Goal: Task Accomplishment & Management: Use online tool/utility

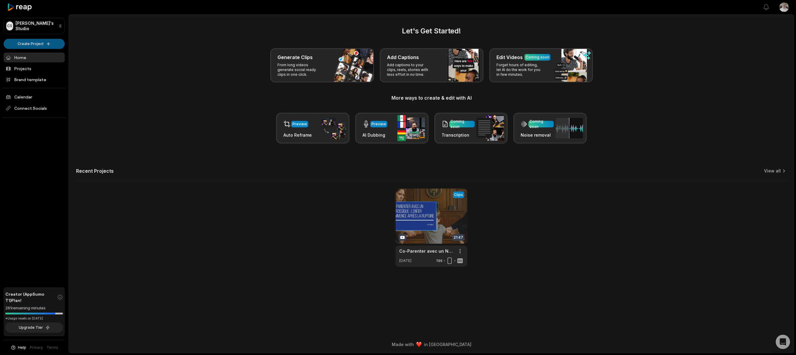
click at [48, 44] on html "CS Cyril's Studio Create Project Home Projects Brand template Calendar Connect …" at bounding box center [398, 177] width 796 height 355
click at [459, 249] on html "CS Cyril's Studio Create Project Home Projects Brand template Calendar Connect …" at bounding box center [398, 177] width 796 height 355
click at [446, 271] on span "Delete" at bounding box center [441, 272] width 13 height 6
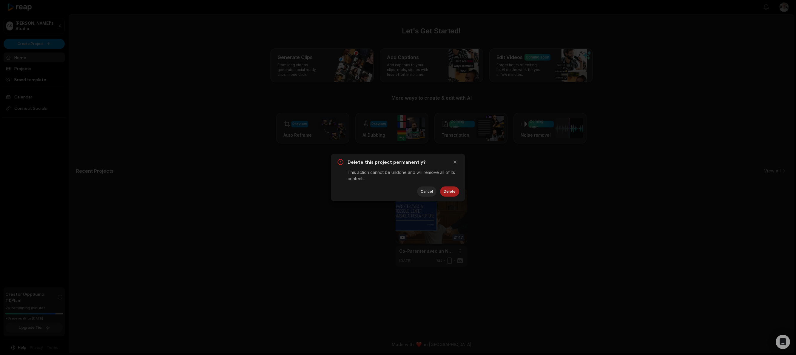
click at [447, 191] on button "Delete" at bounding box center [449, 191] width 19 height 10
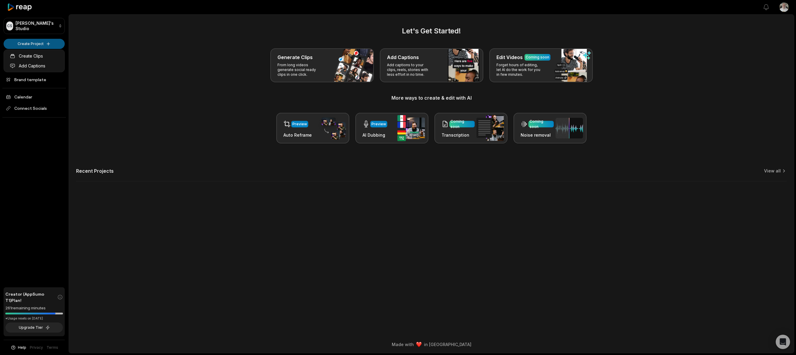
click at [51, 43] on html "CS Cyril's Studio Create Project Home Projects Brand template Calendar Connect …" at bounding box center [398, 177] width 796 height 355
click at [50, 43] on html "CS Cyril's Studio Create Project Home Projects Brand template Calendar Connect …" at bounding box center [398, 177] width 796 height 355
click at [43, 44] on html "CS Cyril's Studio Create Project Home Projects Brand template Calendar Connect …" at bounding box center [398, 177] width 796 height 355
click at [37, 54] on link "Create Clips" at bounding box center [34, 56] width 58 height 10
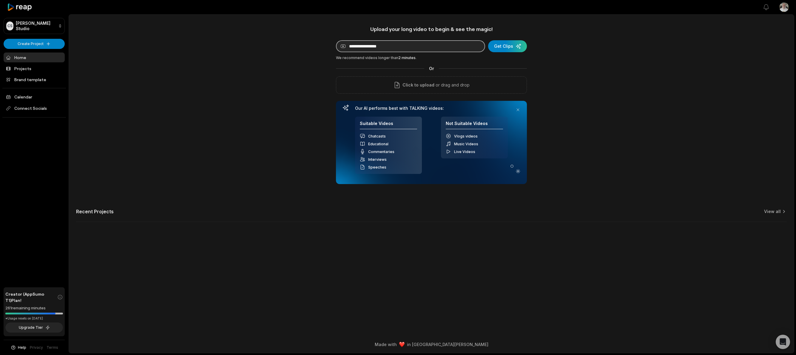
click at [387, 47] on input at bounding box center [410, 46] width 149 height 12
paste input "**********"
type input "**********"
click at [501, 45] on div "submit" at bounding box center [507, 46] width 39 height 12
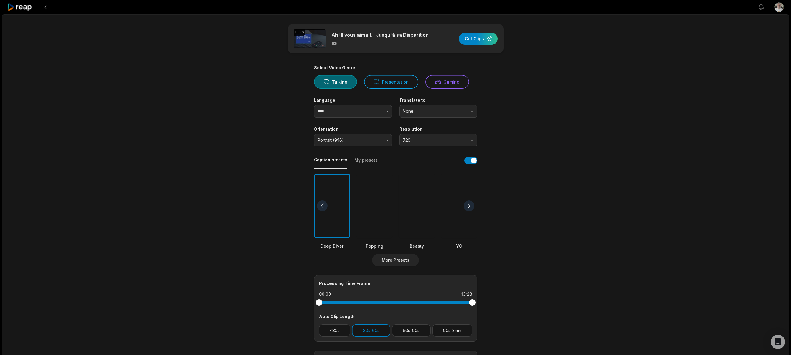
click at [366, 199] on div at bounding box center [374, 206] width 36 height 65
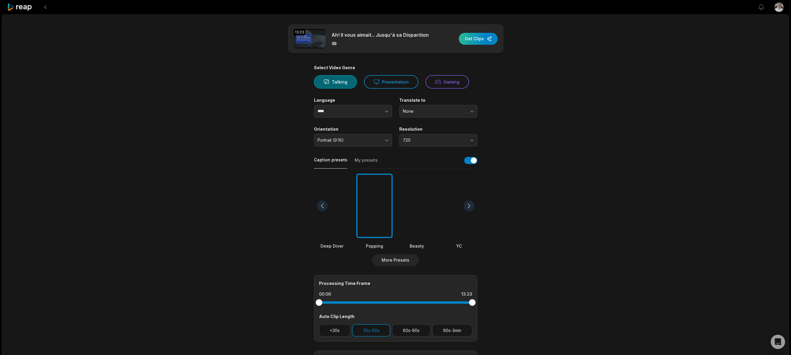
click at [477, 41] on div "button" at bounding box center [478, 39] width 39 height 12
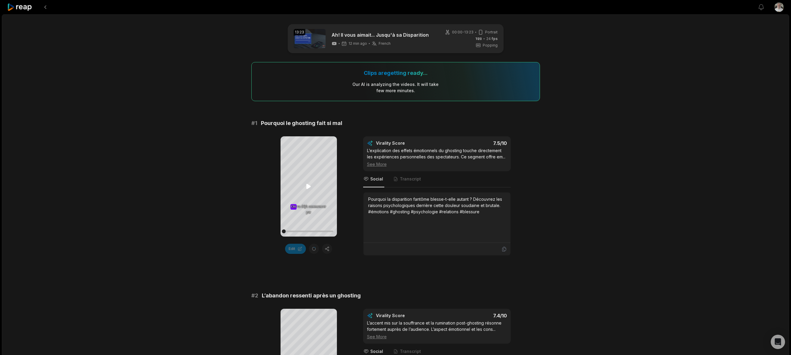
click at [309, 186] on icon at bounding box center [309, 186] width 4 height 5
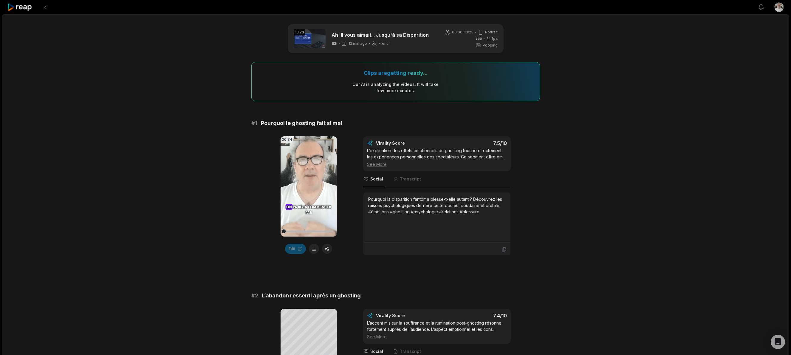
drag, startPoint x: 285, startPoint y: 231, endPoint x: 277, endPoint y: 231, distance: 8.1
click at [277, 231] on div "00:34 Your browser does not support mp4 format. Edit Virality Score 7.5 /10 L’e…" at bounding box center [395, 195] width 289 height 119
click at [307, 188] on icon at bounding box center [309, 186] width 4 height 5
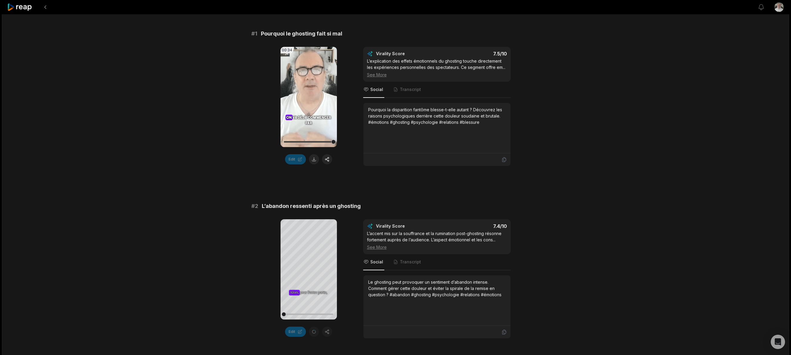
scroll to position [179, 0]
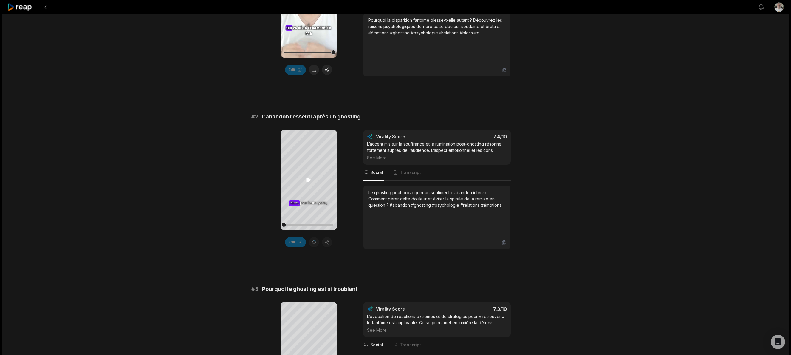
click at [308, 180] on icon at bounding box center [309, 179] width 4 height 5
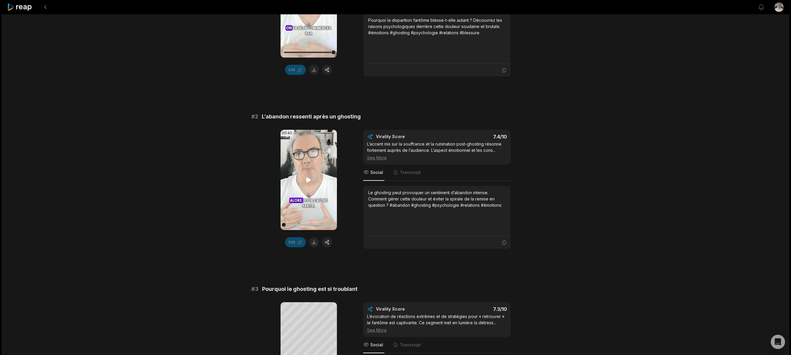
click at [307, 178] on icon at bounding box center [309, 179] width 4 height 5
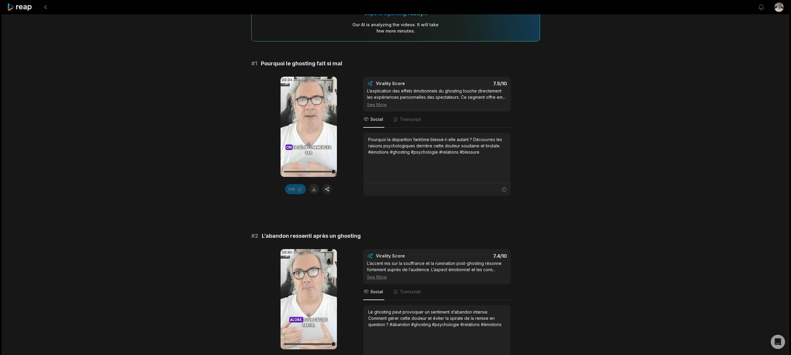
scroll to position [30, 0]
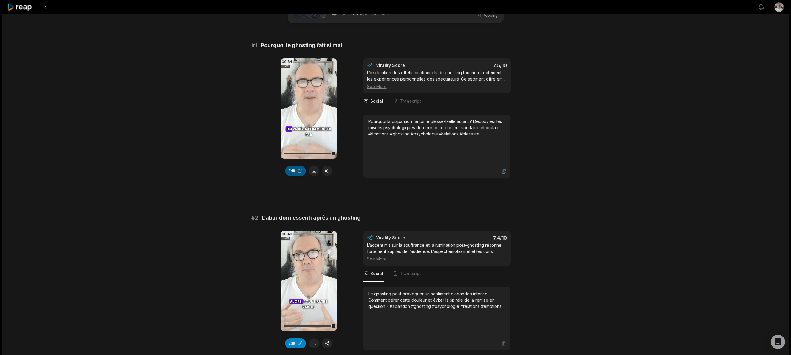
click at [299, 168] on button "Edit" at bounding box center [295, 171] width 21 height 10
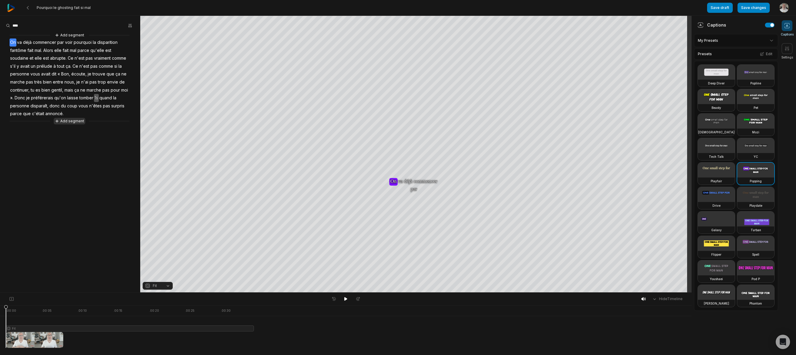
click at [67, 122] on button "Add segment" at bounding box center [70, 121] width 32 height 7
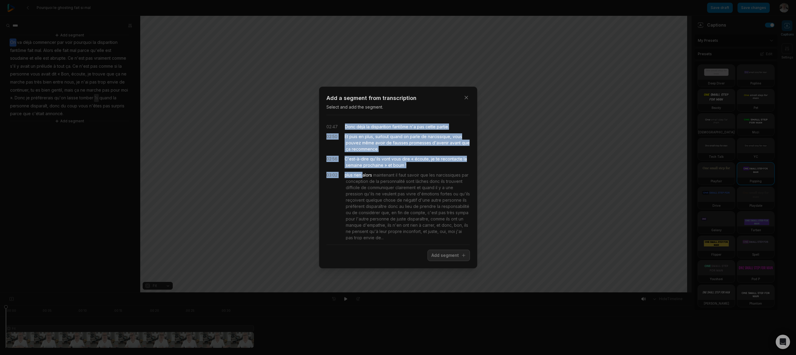
click at [362, 172] on div "02:47 Donc déjà la disparition fantôme n'a pas cette partie. 02:50 Et puis en p…" at bounding box center [397, 180] width 143 height 120
click at [393, 162] on span "boum" at bounding box center [398, 165] width 12 height 6
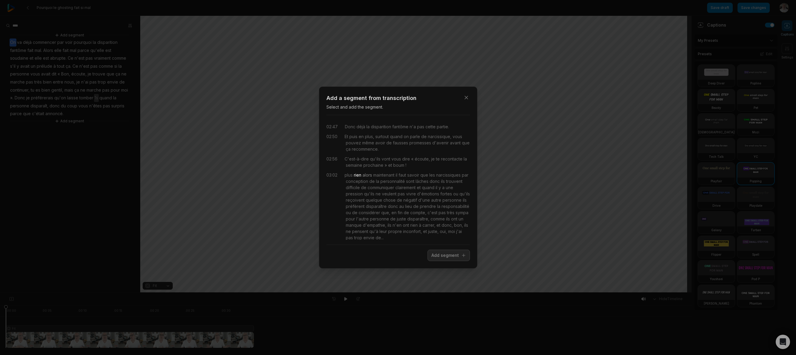
click at [361, 177] on span "alors" at bounding box center [366, 175] width 11 height 6
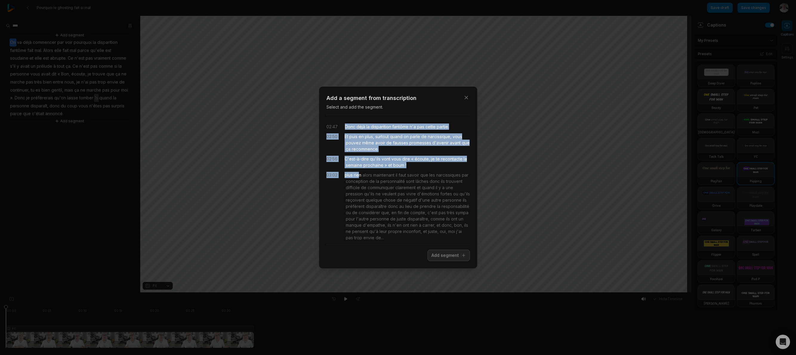
drag, startPoint x: 359, startPoint y: 175, endPoint x: 344, endPoint y: 126, distance: 51.6
click at [344, 126] on div "02:47 Donc déjà la disparition fantôme n'a pas cette partie. 02:50 Et puis en p…" at bounding box center [397, 180] width 143 height 120
click at [442, 255] on button "Add segment" at bounding box center [448, 255] width 42 height 11
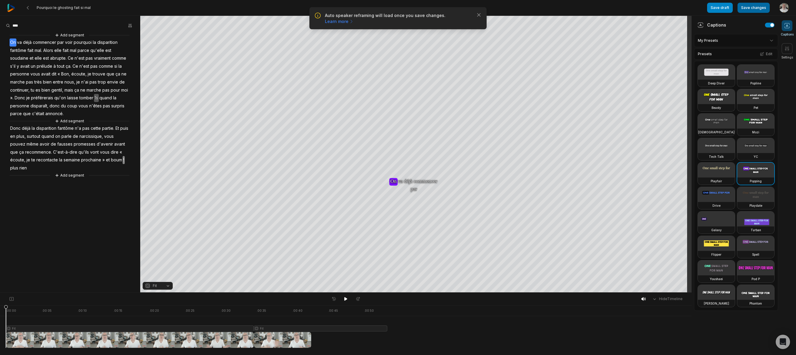
click at [753, 7] on button "Save changes" at bounding box center [753, 8] width 32 height 10
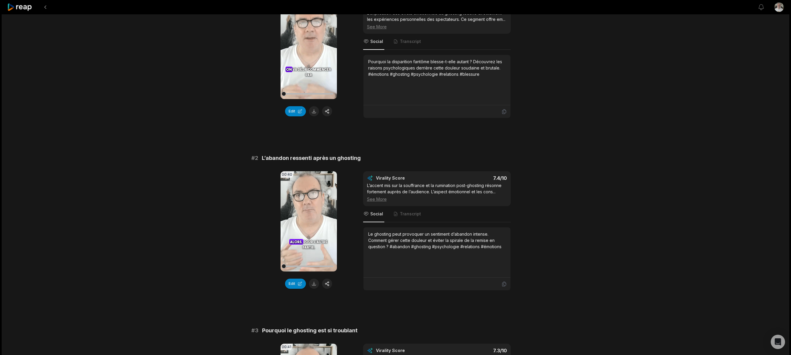
scroll to position [119, 0]
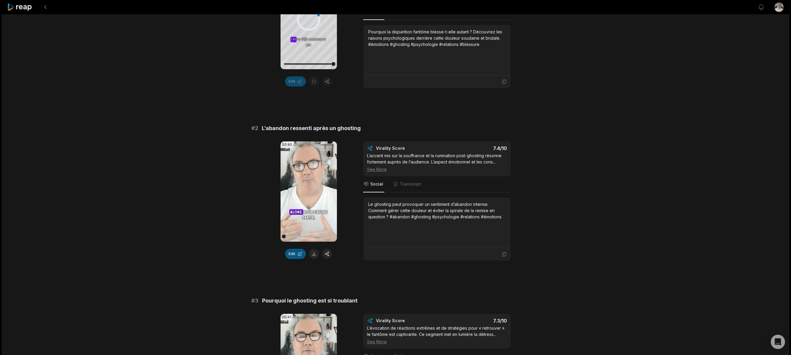
click at [294, 252] on button "Edit" at bounding box center [295, 254] width 21 height 10
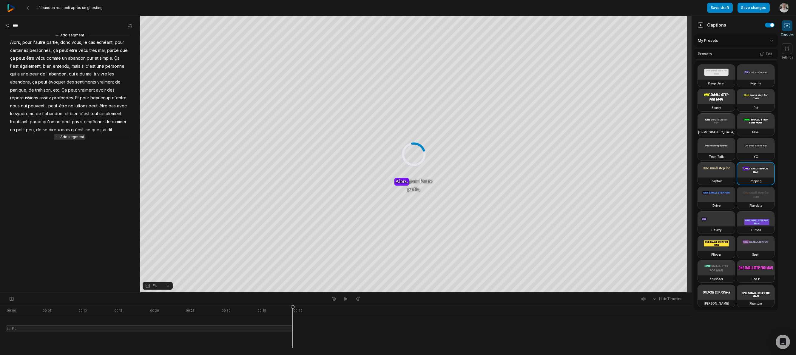
click at [70, 139] on button "Add segment" at bounding box center [70, 137] width 32 height 7
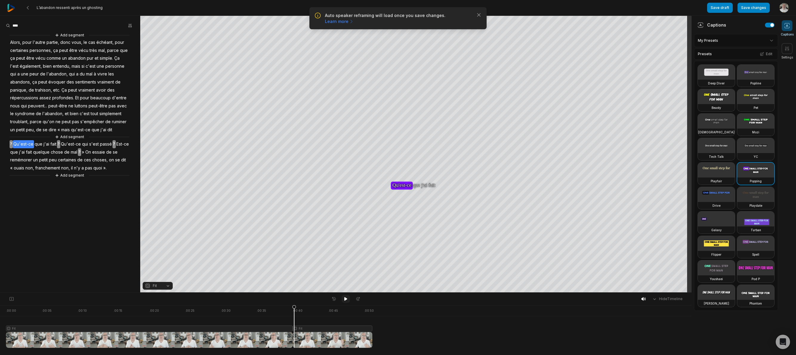
click at [344, 298] on icon at bounding box center [345, 299] width 3 height 4
click at [93, 169] on span "quoi" at bounding box center [98, 168] width 10 height 8
click at [87, 168] on span "pas" at bounding box center [88, 168] width 8 height 8
click at [88, 122] on button "Correct word" at bounding box center [85, 120] width 40 height 8
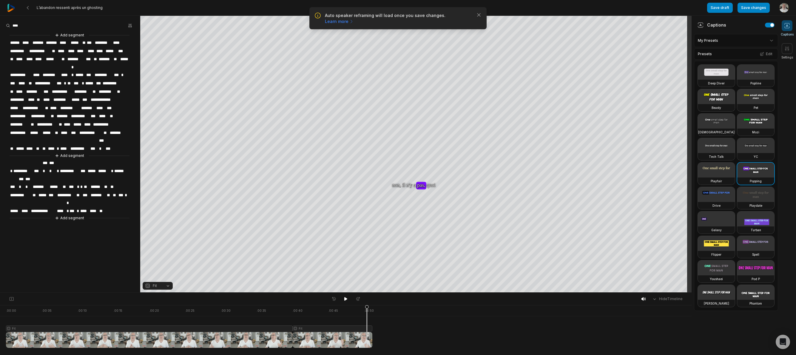
click at [98, 207] on span "****" at bounding box center [94, 211] width 10 height 8
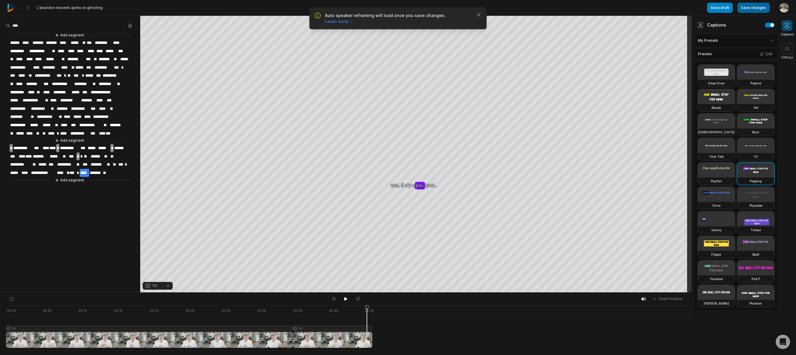
click at [754, 4] on button "Save changes" at bounding box center [753, 8] width 32 height 10
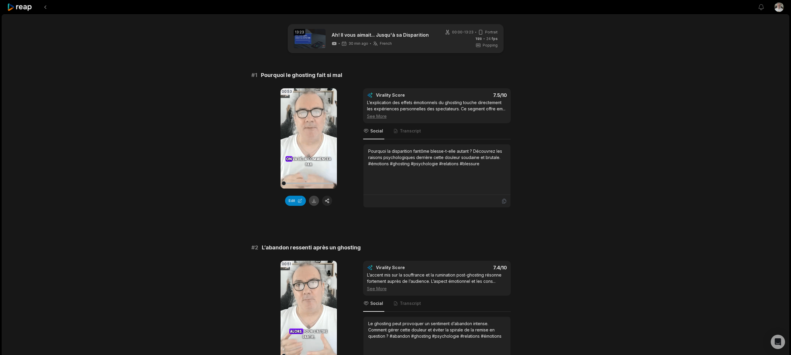
click at [314, 199] on button at bounding box center [314, 201] width 10 height 10
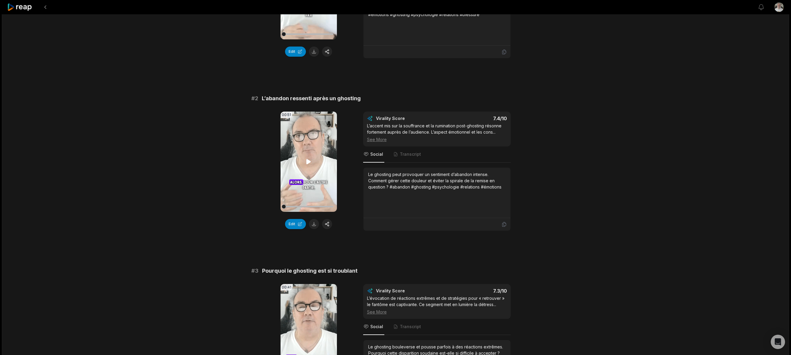
scroll to position [179, 0]
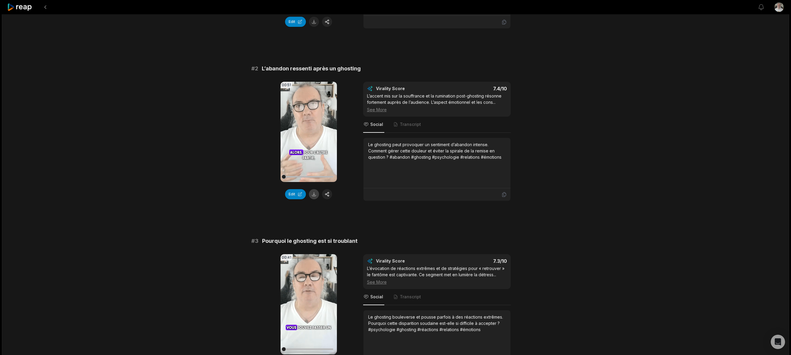
click at [314, 195] on button at bounding box center [314, 194] width 10 height 10
click at [458, 156] on div "Le ghosting peut provoquer un sentiment d’abandon intense. Comment gérer cette …" at bounding box center [436, 150] width 137 height 19
click at [457, 156] on div "Le ghosting peut provoquer un sentiment d’abandon intense. Comment gérer cette …" at bounding box center [436, 150] width 137 height 19
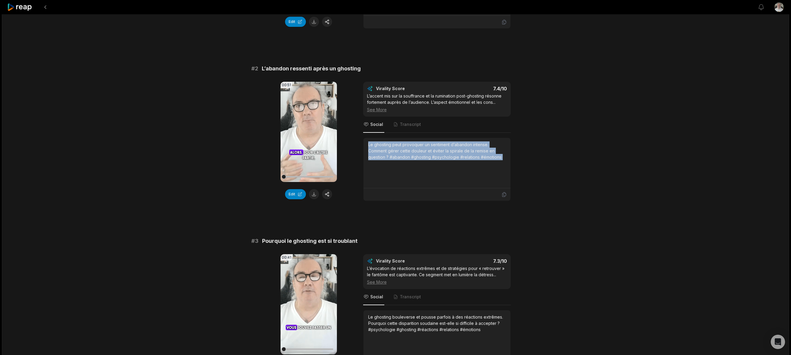
click at [457, 156] on div "Le ghosting peut provoquer un sentiment d’abandon intense. Comment gérer cette …" at bounding box center [436, 150] width 137 height 19
copy div "Le ghosting peut provoquer un sentiment d’abandon intense. Comment gérer cette …"
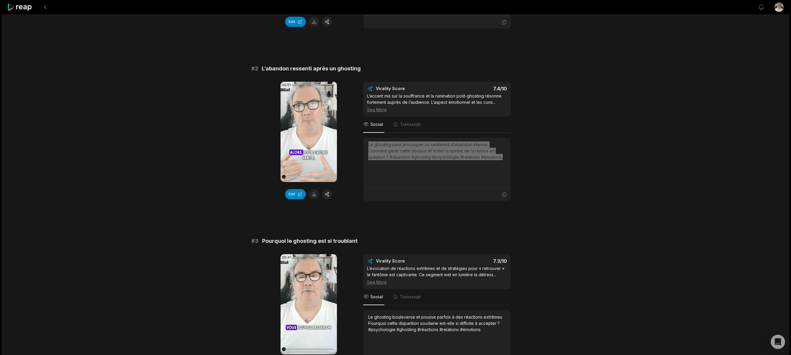
scroll to position [60, 0]
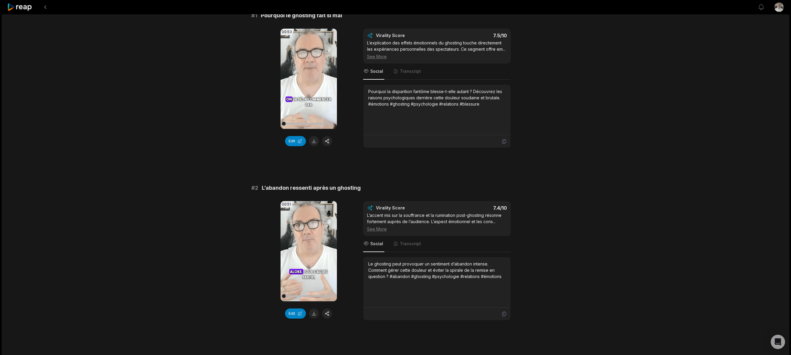
click at [423, 102] on div "Pourquoi la disparition fantôme blesse-t-elle autant ? Découvrez les raisons ps…" at bounding box center [436, 97] width 137 height 19
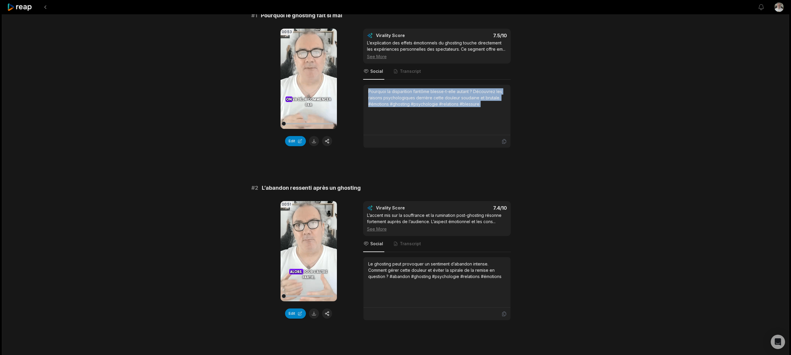
click at [423, 102] on div "Pourquoi la disparition fantôme blesse-t-elle autant ? Découvrez les raisons ps…" at bounding box center [436, 97] width 137 height 19
copy div "Pourquoi la disparition fantôme blesse-t-elle autant ? Découvrez les raisons ps…"
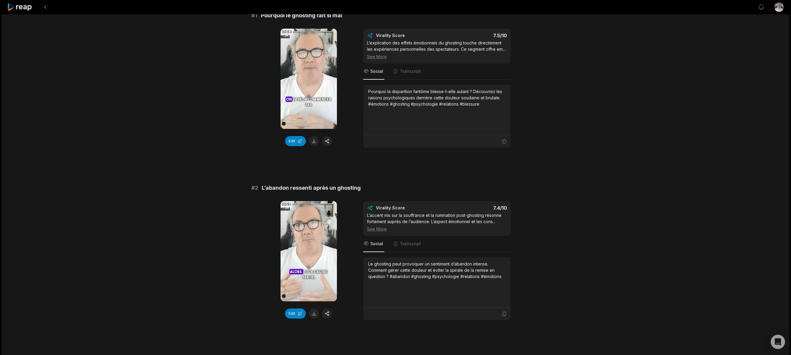
scroll to position [119, 0]
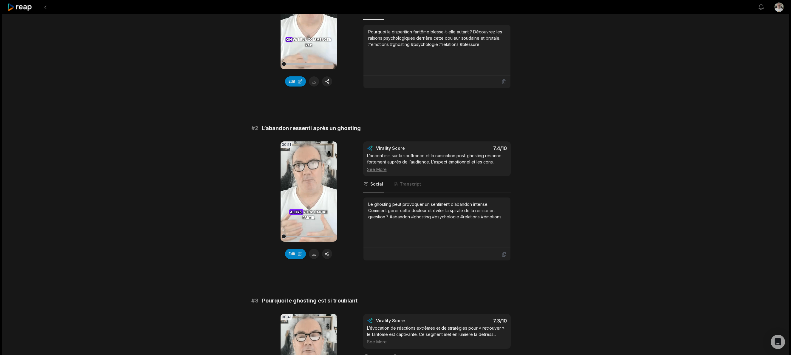
click at [425, 216] on div "Le ghosting peut provoquer un sentiment d’abandon intense. Comment gérer cette …" at bounding box center [436, 210] width 137 height 19
copy div "Le ghosting peut provoquer un sentiment d’abandon intense. Comment gérer cette …"
